Goal: Communication & Community: Answer question/provide support

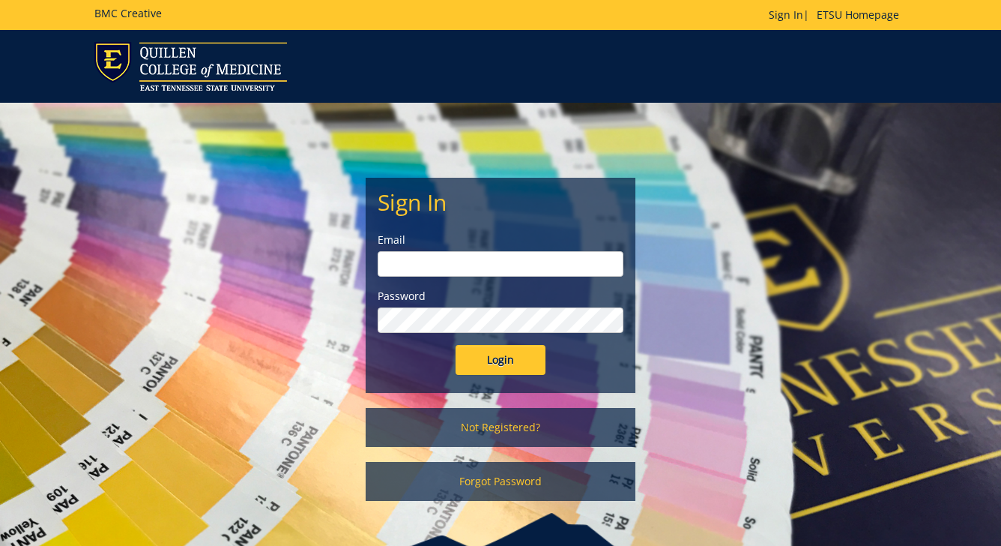
click at [469, 268] on input "email" at bounding box center [501, 263] width 246 height 25
type input "wilsonhe@etsu.edu"
click at [516, 356] on input "Login" at bounding box center [501, 360] width 90 height 30
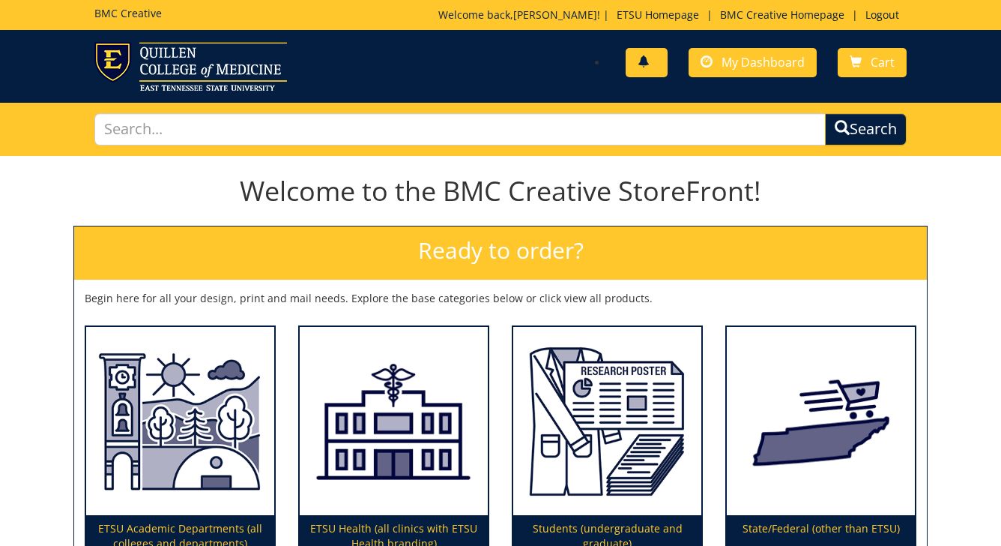
click at [653, 69] on link at bounding box center [647, 62] width 42 height 29
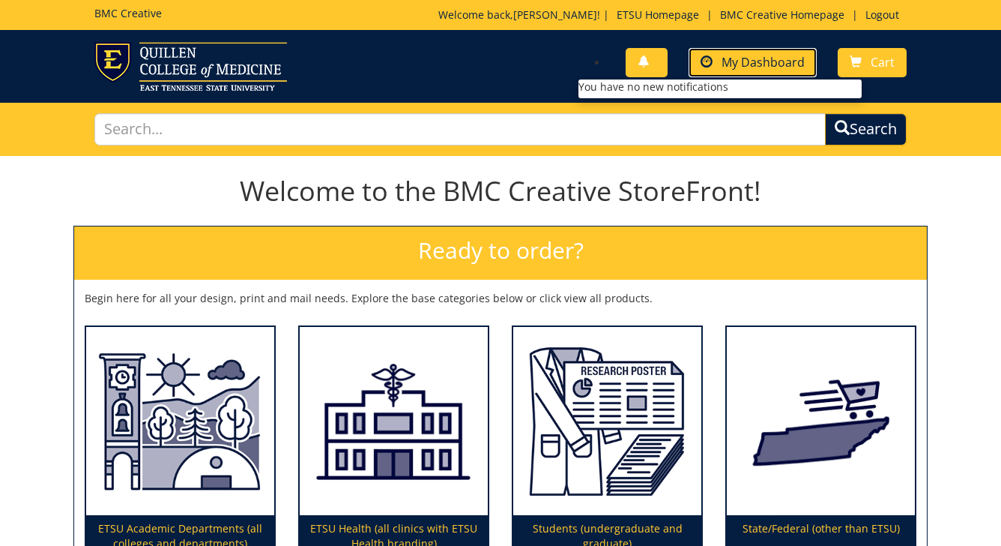
click at [725, 70] on link "My Dashboard" at bounding box center [753, 62] width 128 height 29
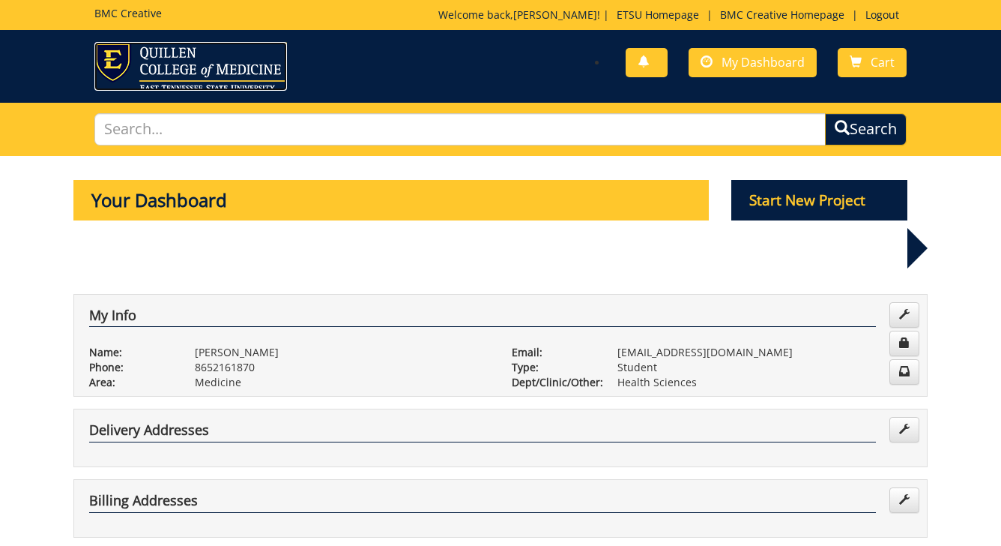
click at [162, 46] on img at bounding box center [190, 66] width 193 height 49
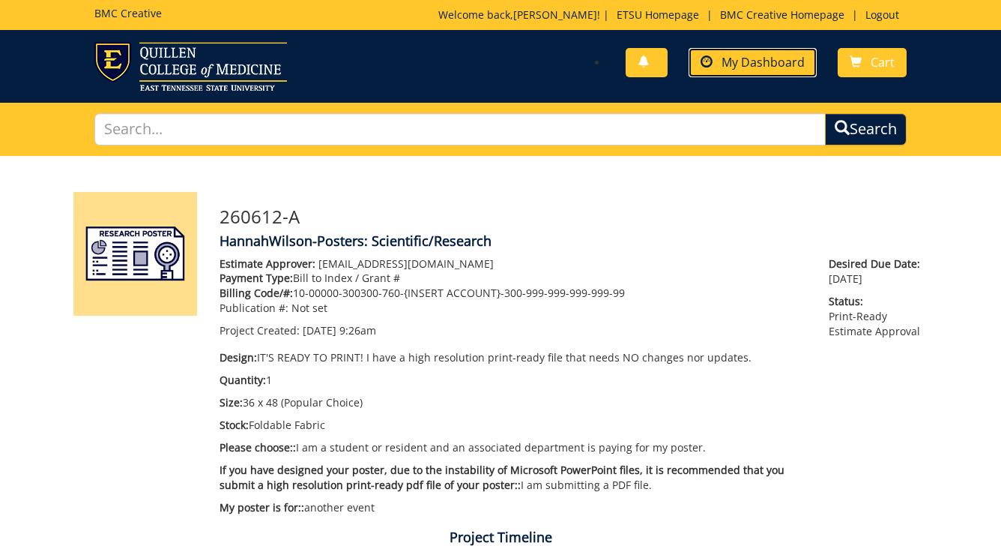
click at [764, 66] on span "My Dashboard" at bounding box center [763, 62] width 83 height 16
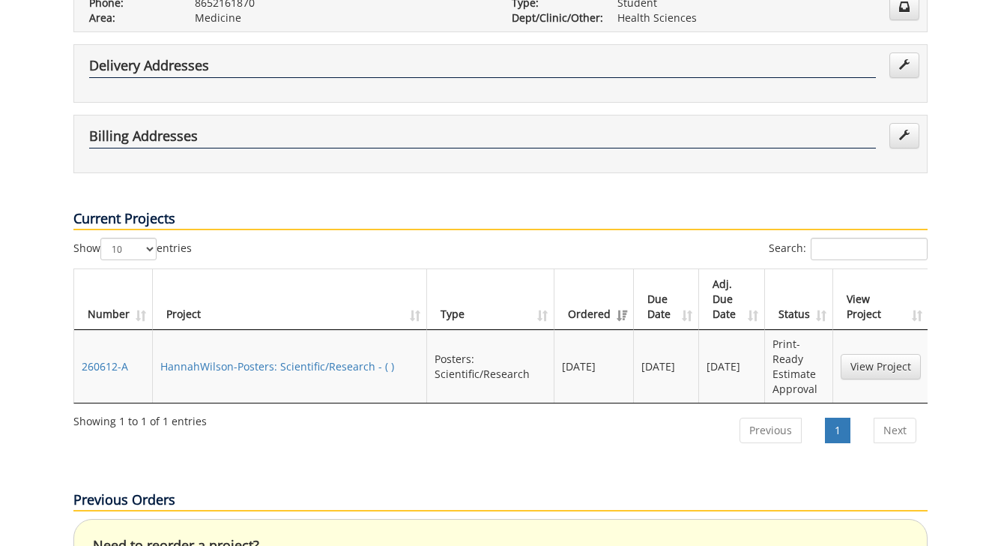
scroll to position [366, 0]
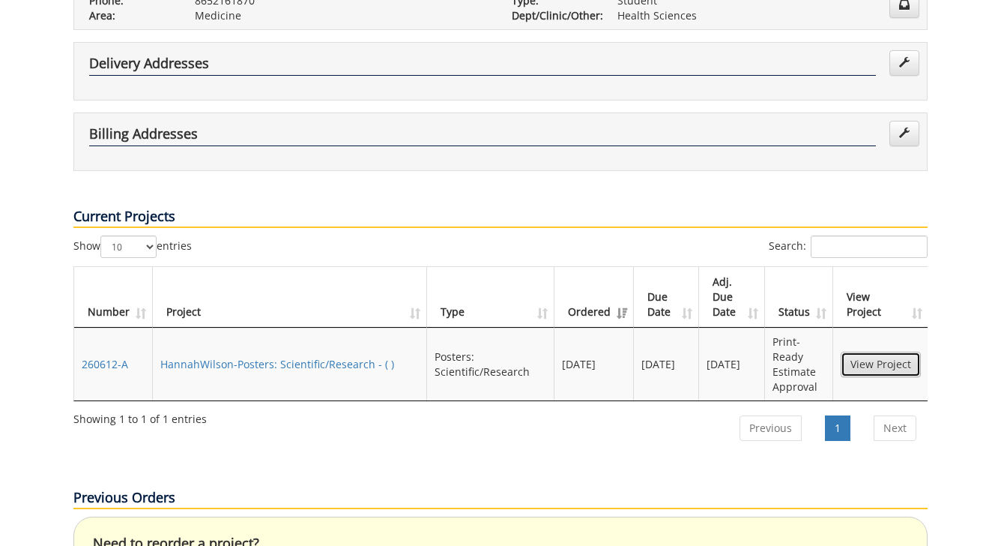
click at [865, 351] on link "View Project" at bounding box center [881, 363] width 80 height 25
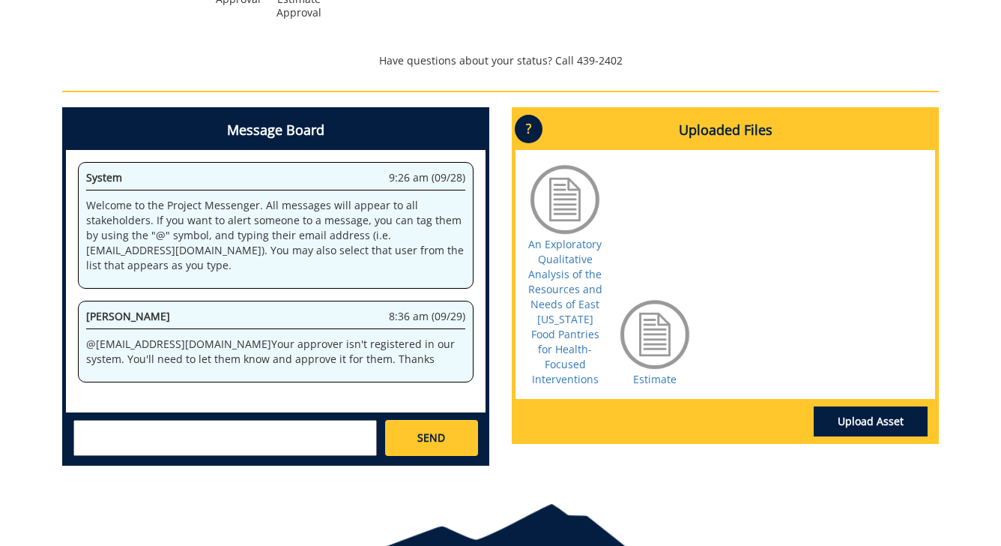
scroll to position [599, 0]
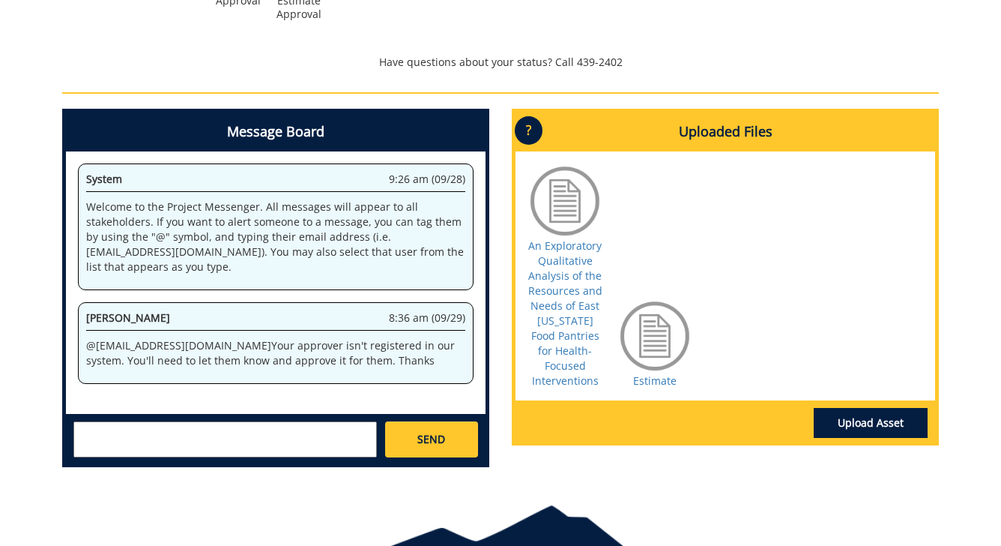
click at [128, 448] on textarea at bounding box center [224, 439] width 303 height 36
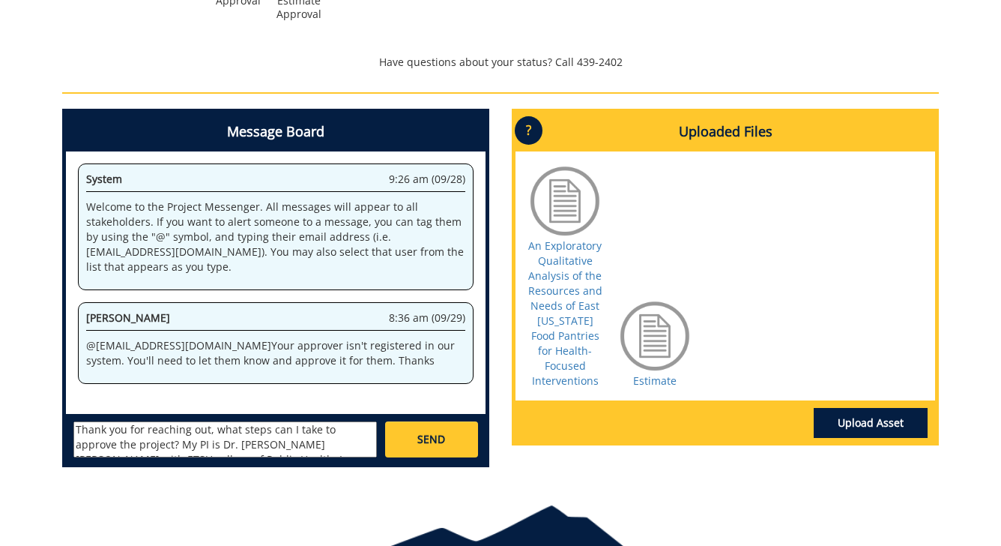
scroll to position [13, 0]
drag, startPoint x: 268, startPoint y: 449, endPoint x: 146, endPoint y: 447, distance: 121.4
click at [146, 447] on textarea "Thank you for reaching out, what steps can I take to approve the project? My PI…" at bounding box center [224, 439] width 303 height 36
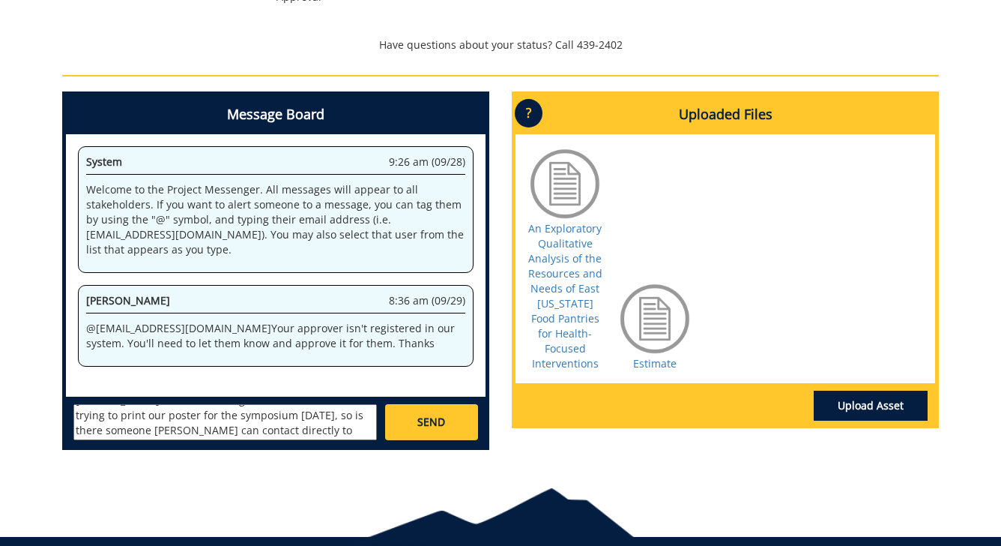
scroll to position [617, 0]
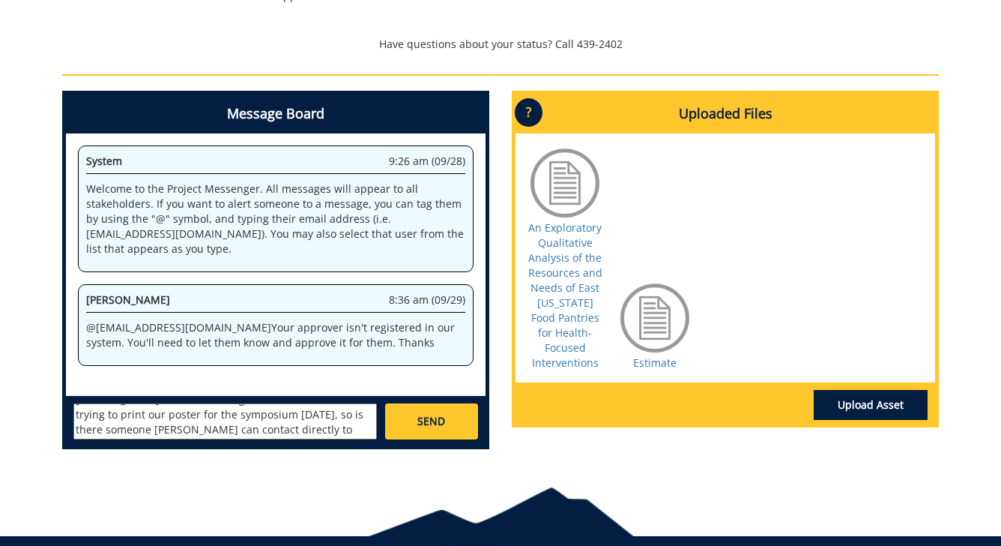
type textarea "Thank you for reaching out, what steps can I take to approve the project? My PI…"
click at [413, 413] on link "SEND" at bounding box center [431, 421] width 93 height 36
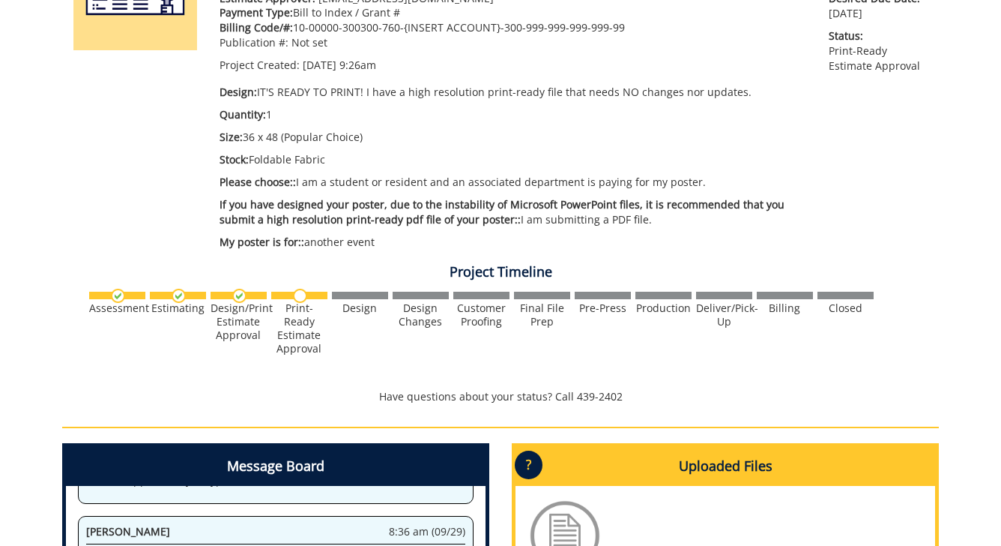
scroll to position [43, 0]
